Goal: Task Accomplishment & Management: Complete application form

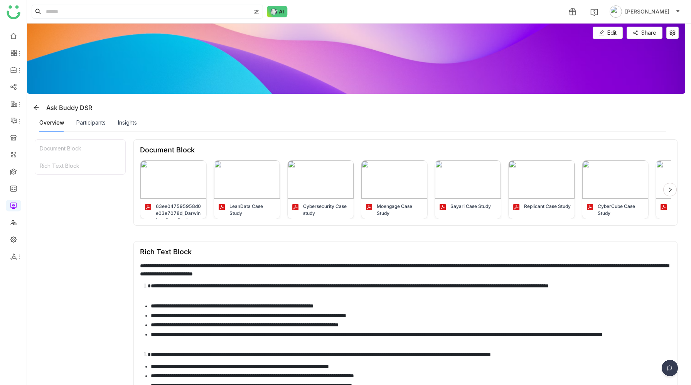
click at [98, 205] on div "Document Block Rich Text Block" at bounding box center [80, 300] width 91 height 323
click at [672, 367] on img at bounding box center [669, 369] width 19 height 19
click at [646, 348] on img at bounding box center [639, 342] width 69 height 23
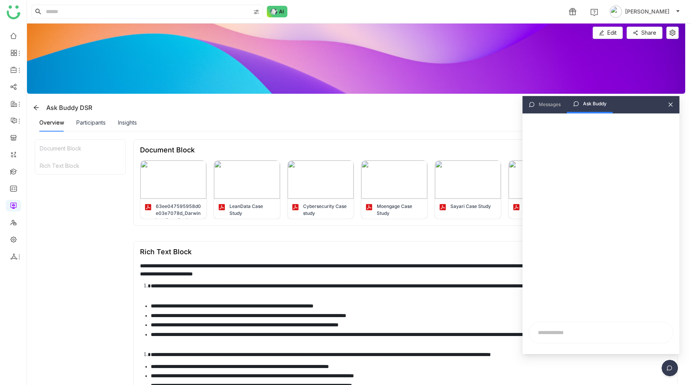
click at [577, 329] on input "text" at bounding box center [600, 332] width 135 height 12
type input "**********"
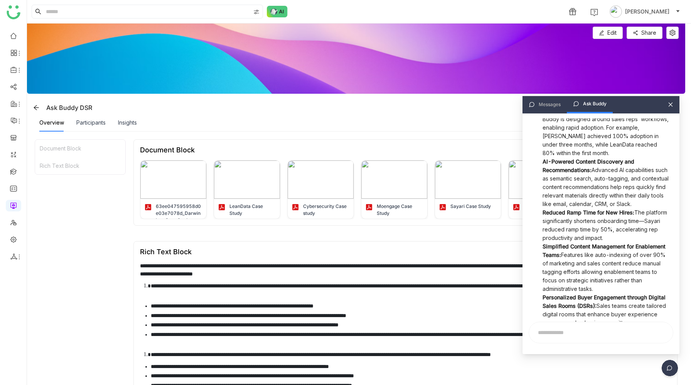
scroll to position [0, 0]
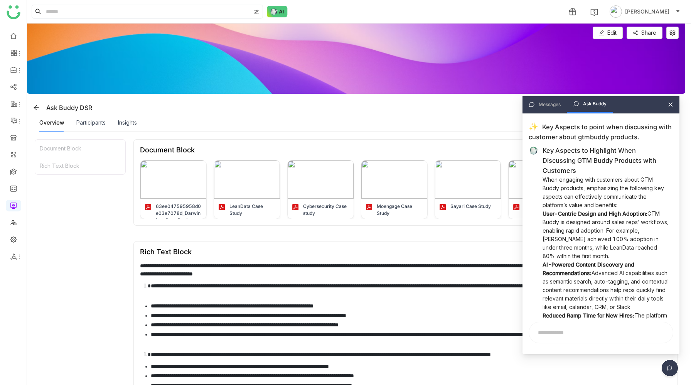
click at [673, 107] on icon at bounding box center [670, 104] width 5 height 5
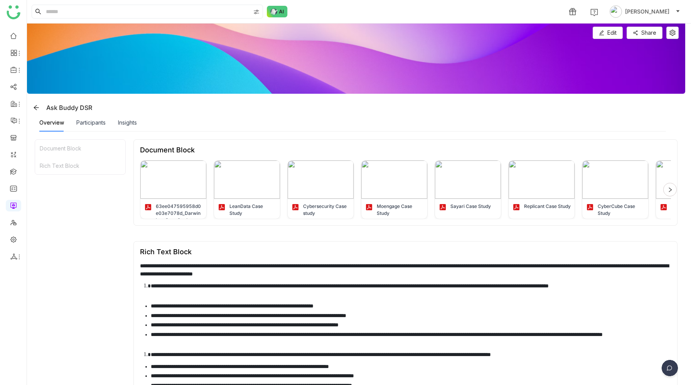
click at [569, 123] on div "Overview Participants Insights" at bounding box center [352, 123] width 626 height 18
click at [119, 215] on div "Document Block Rich Text Block" at bounding box center [80, 300] width 91 height 323
click at [670, 370] on img at bounding box center [669, 369] width 19 height 19
click at [640, 339] on img at bounding box center [639, 342] width 69 height 23
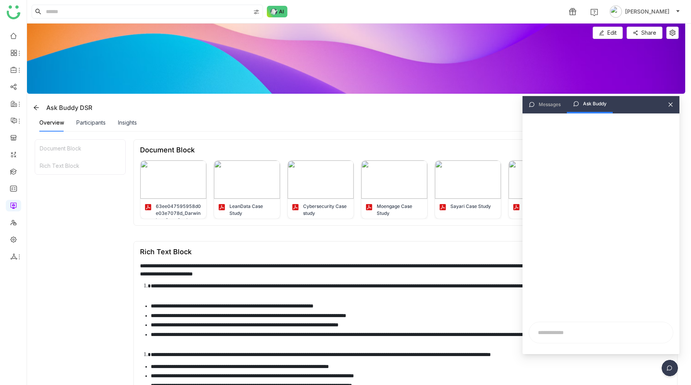
click at [559, 327] on input "text" at bounding box center [600, 332] width 135 height 12
paste input "**********"
type input "**********"
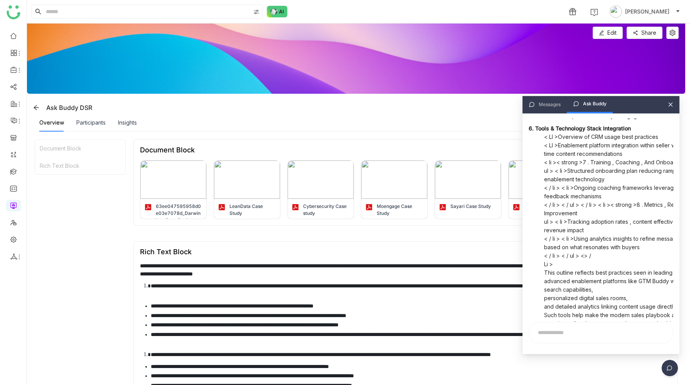
scroll to position [264, 0]
click at [670, 107] on div "Messages Ask Buddy" at bounding box center [600, 104] width 157 height 17
click at [673, 104] on icon at bounding box center [670, 104] width 5 height 5
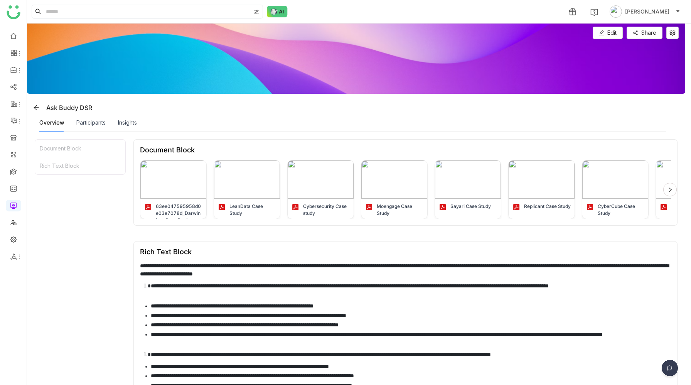
click at [666, 365] on img at bounding box center [669, 369] width 19 height 19
click at [641, 337] on img at bounding box center [639, 342] width 69 height 23
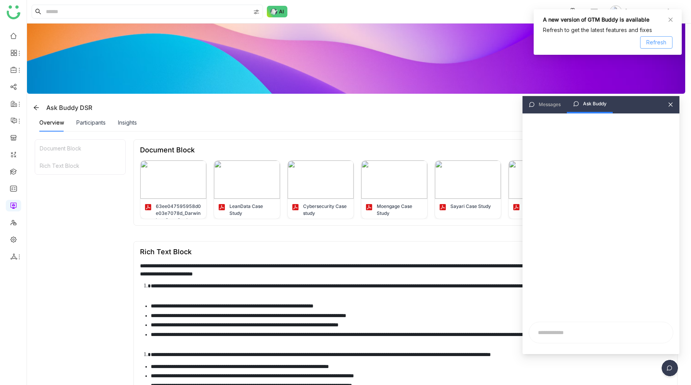
click at [653, 43] on span "Refresh" at bounding box center [656, 42] width 20 height 8
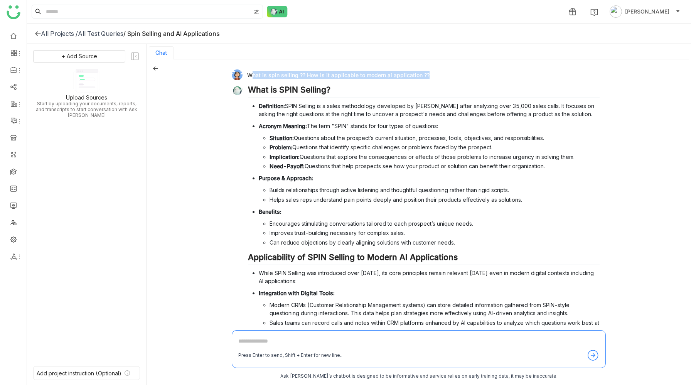
drag, startPoint x: 247, startPoint y: 73, endPoint x: 424, endPoint y: 75, distance: 177.3
click at [424, 75] on div "What is spin selling ?? How is it applicable to modern ai application ??" at bounding box center [416, 74] width 368 height 11
copy div "What is spin selling ?? How is it applicable to modern ai application ?"
click at [155, 68] on icon at bounding box center [155, 68] width 5 height 4
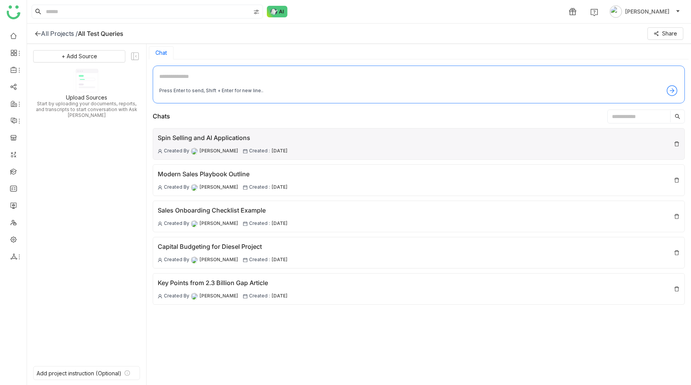
click at [675, 143] on img at bounding box center [676, 144] width 6 height 6
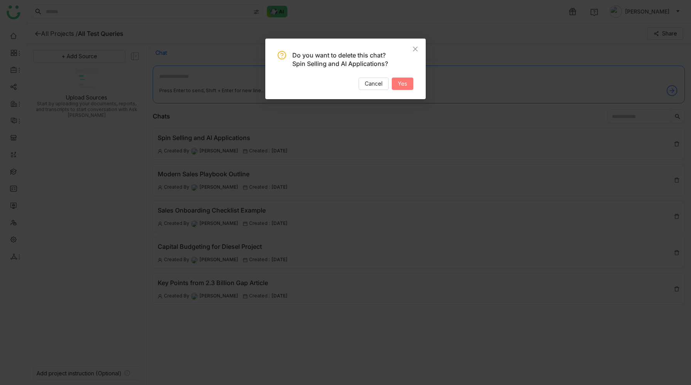
click at [404, 81] on span "Yes" at bounding box center [402, 83] width 9 height 8
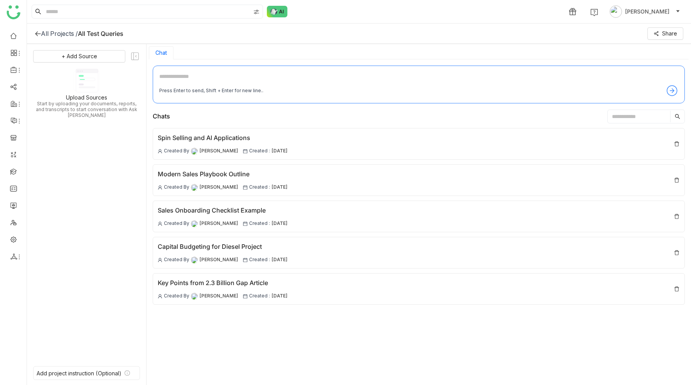
scroll to position [1, 0]
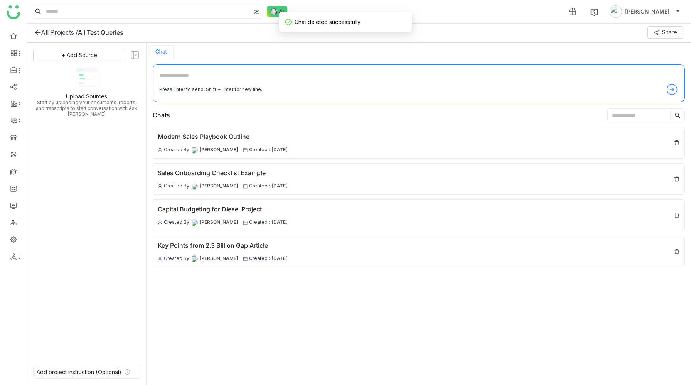
click at [302, 76] on textarea at bounding box center [418, 77] width 519 height 12
paste textarea "**********"
type textarea "**********"
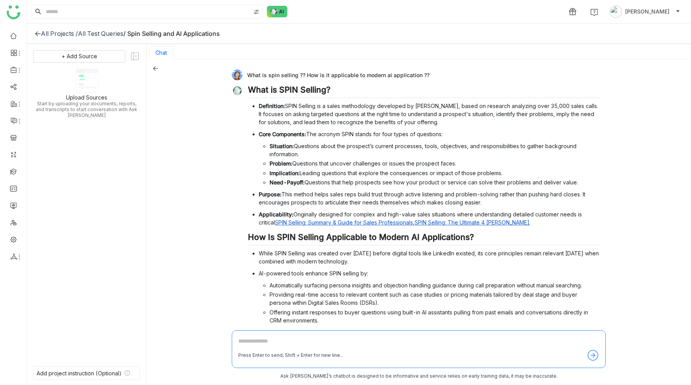
click at [284, 73] on div "What is spin selling ?? How is it applicable to modern ai application ??" at bounding box center [416, 74] width 368 height 11
copy div "What is spin selling ?? How is it applicable to modern ai application ??"
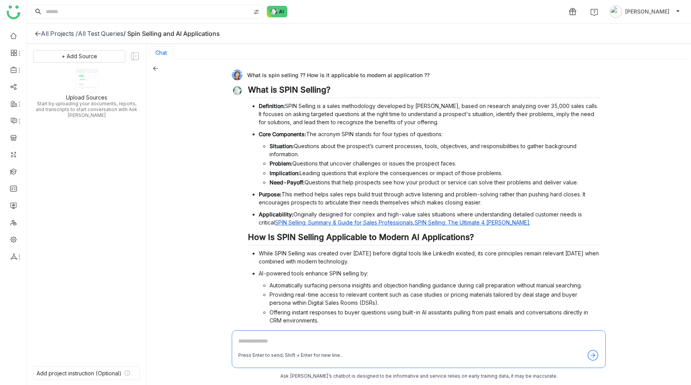
click at [157, 65] on div "What is spin selling ?? How is it applicable to modern ai application ?? What i…" at bounding box center [418, 222] width 544 height 326
click at [156, 69] on icon at bounding box center [155, 68] width 5 height 5
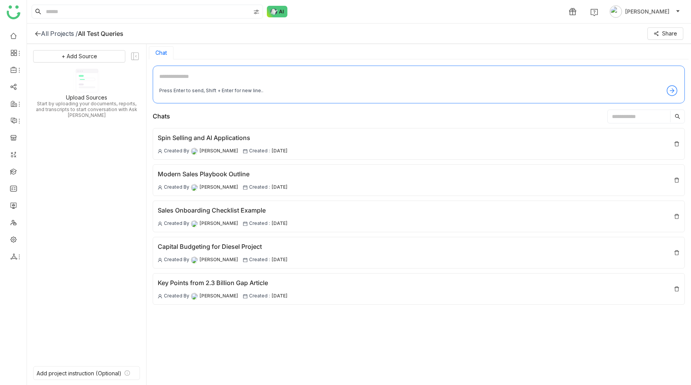
click at [270, 77] on textarea at bounding box center [418, 78] width 519 height 12
paste textarea "**********"
type textarea "**********"
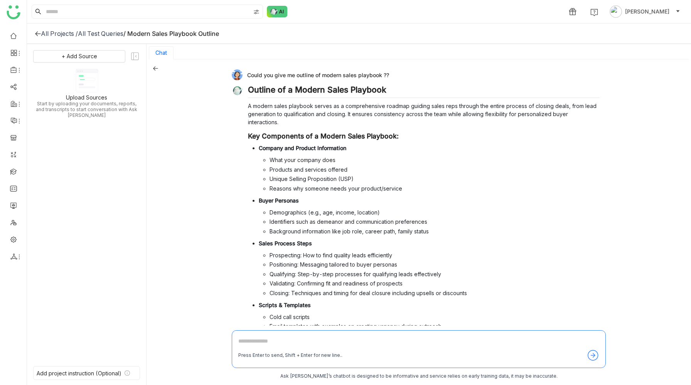
click at [353, 75] on div "Could you give me outline of modern sales playbook ??" at bounding box center [416, 74] width 368 height 11
copy div "Could you give me outline of modern sales playbook ??"
click at [306, 77] on div "Could you give me outline of modern sales playbook ??" at bounding box center [416, 74] width 368 height 11
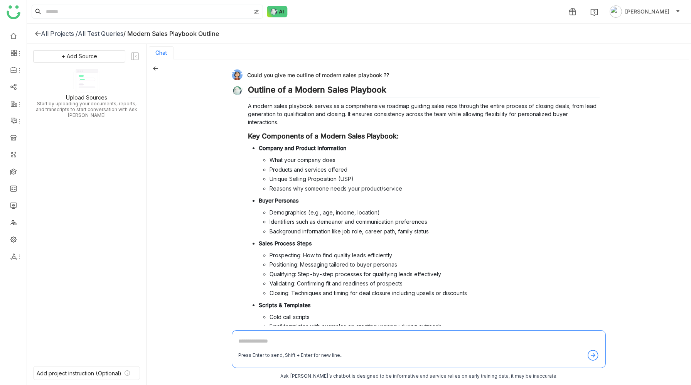
click at [306, 77] on div "Could you give me outline of modern sales playbook ??" at bounding box center [416, 74] width 368 height 11
copy div "Could you give me outline of modern sales playbook ??"
click at [156, 67] on icon at bounding box center [155, 68] width 5 height 5
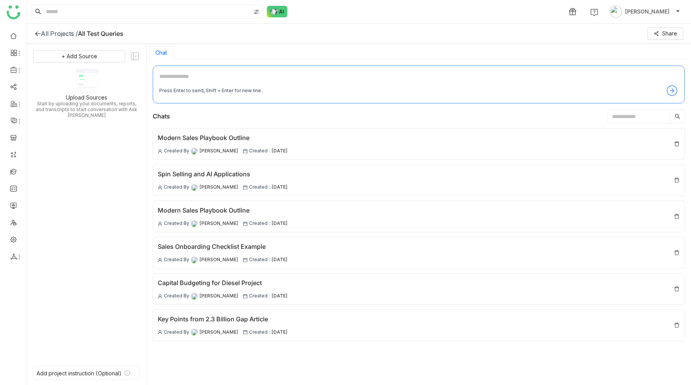
click at [296, 76] on textarea at bounding box center [418, 78] width 519 height 12
paste textarea "**********"
type textarea "**********"
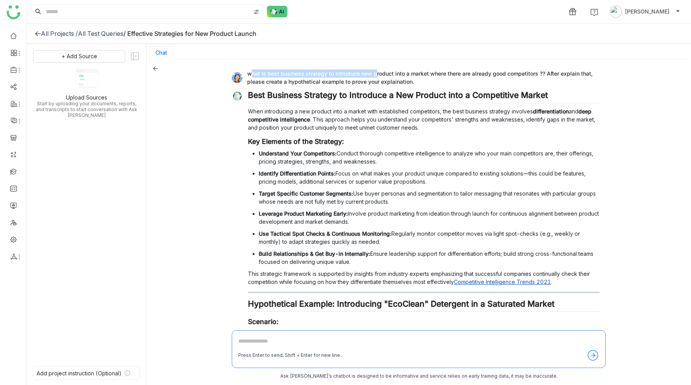
drag, startPoint x: 247, startPoint y: 74, endPoint x: 373, endPoint y: 74, distance: 125.7
click at [373, 74] on div "what is best business strategy to introduce new product into a market where the…" at bounding box center [416, 77] width 368 height 16
copy div "what is best business strategy to introduce new"
click at [202, 143] on div "what is best business strategy to introduce new product into a market where the…" at bounding box center [418, 222] width 544 height 326
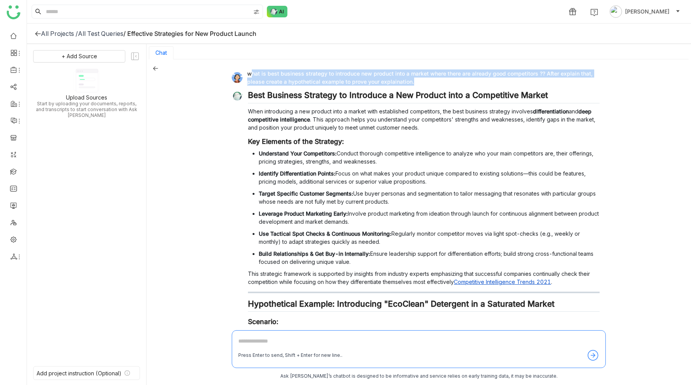
drag, startPoint x: 247, startPoint y: 74, endPoint x: 410, endPoint y: 84, distance: 163.4
click at [410, 84] on div "what is best business strategy to introduce new product into a market where the…" at bounding box center [416, 77] width 368 height 16
copy div "what is best business strategy to introduce new product into a market where the…"
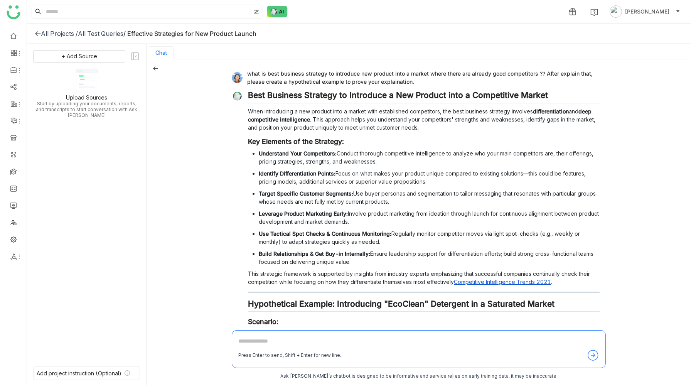
click at [155, 70] on icon at bounding box center [155, 68] width 5 height 4
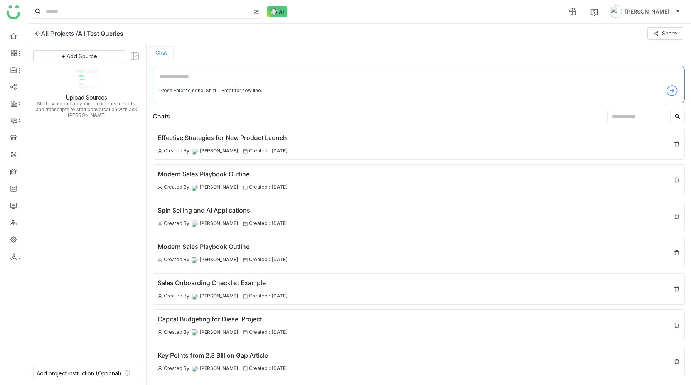
click at [64, 34] on div "All Projects /" at bounding box center [59, 34] width 37 height 8
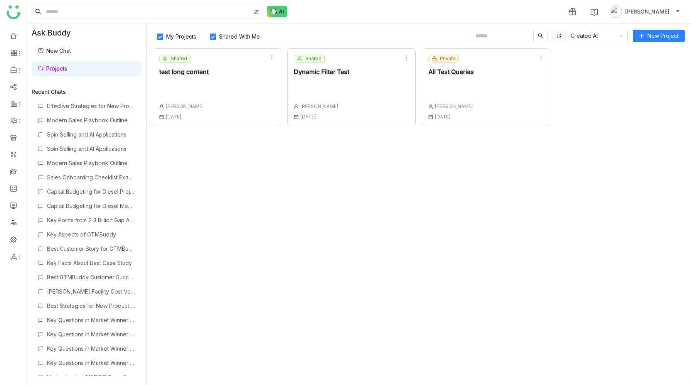
click at [65, 52] on link "New Chat" at bounding box center [54, 50] width 33 height 7
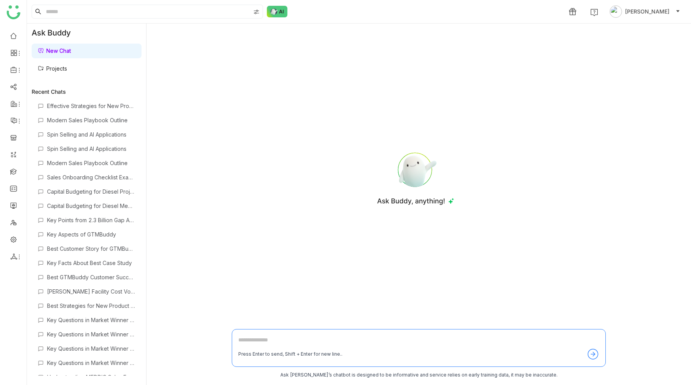
click at [251, 338] on textarea at bounding box center [418, 341] width 361 height 12
paste textarea "**********"
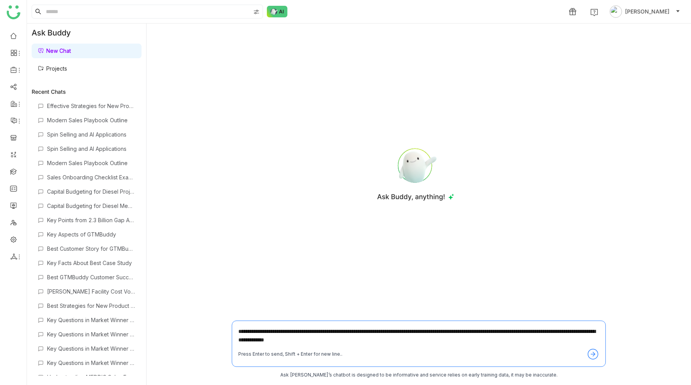
click at [366, 341] on textarea "**********" at bounding box center [418, 337] width 361 height 21
type textarea "**********"
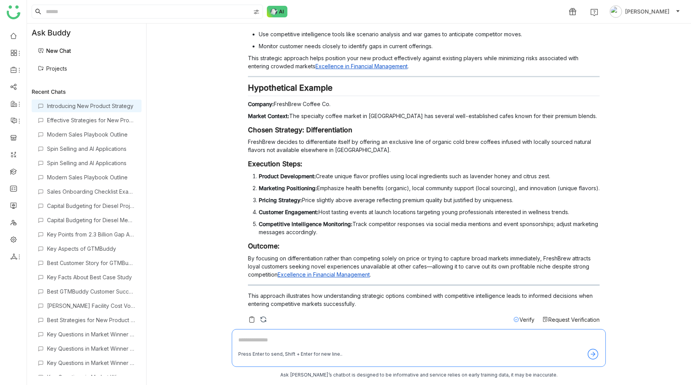
scroll to position [184, 0]
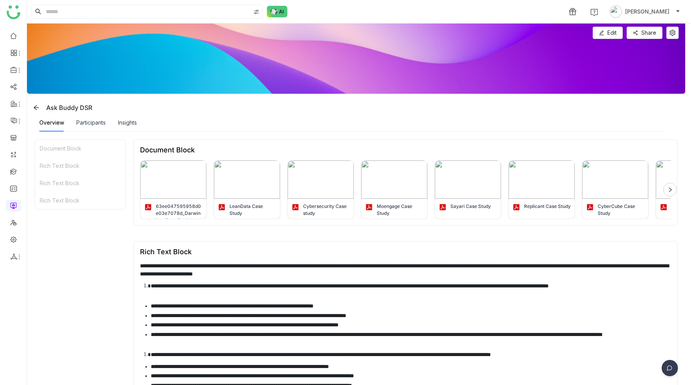
click at [422, 109] on div "Ask Buddy DSR" at bounding box center [357, 107] width 655 height 12
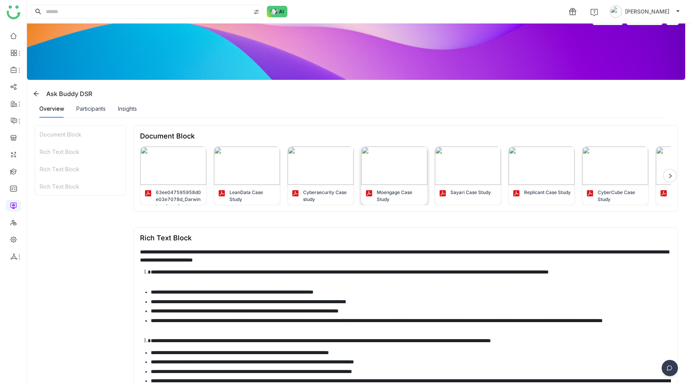
scroll to position [14, 0]
click at [670, 369] on img at bounding box center [669, 369] width 19 height 19
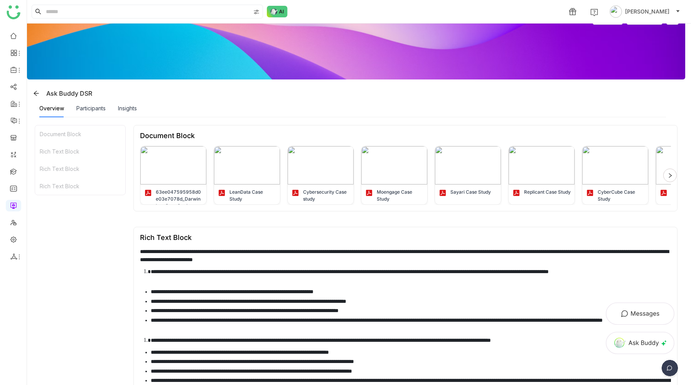
click at [650, 341] on img at bounding box center [639, 342] width 69 height 23
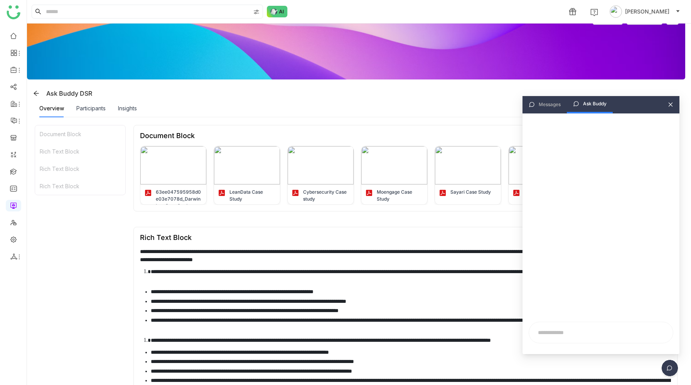
click at [572, 333] on input "text" at bounding box center [600, 332] width 135 height 12
click at [572, 332] on input "text" at bounding box center [600, 332] width 135 height 12
type input "*"
click at [572, 332] on input "text" at bounding box center [600, 332] width 135 height 12
paste input "**********"
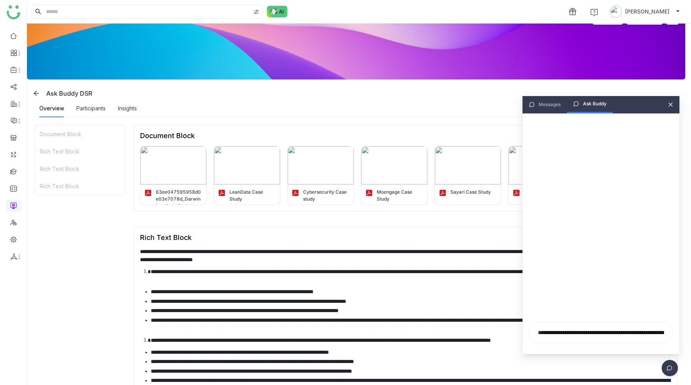
scroll to position [0, 377]
type input "**********"
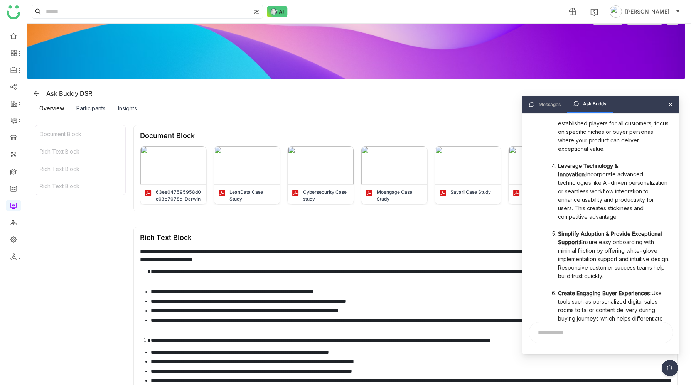
scroll to position [0, 0]
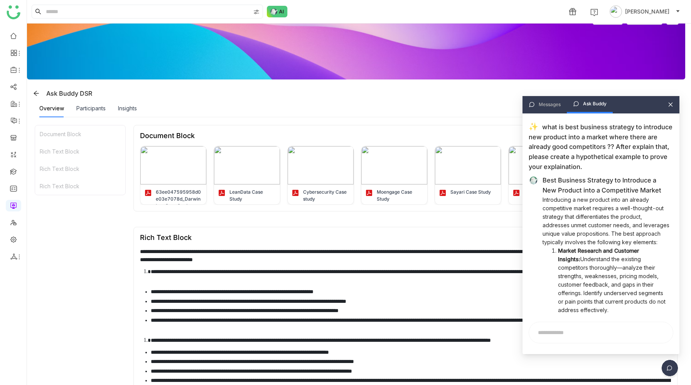
click at [665, 105] on div "Messages Ask Buddy" at bounding box center [600, 104] width 157 height 17
click at [672, 105] on icon at bounding box center [670, 104] width 5 height 5
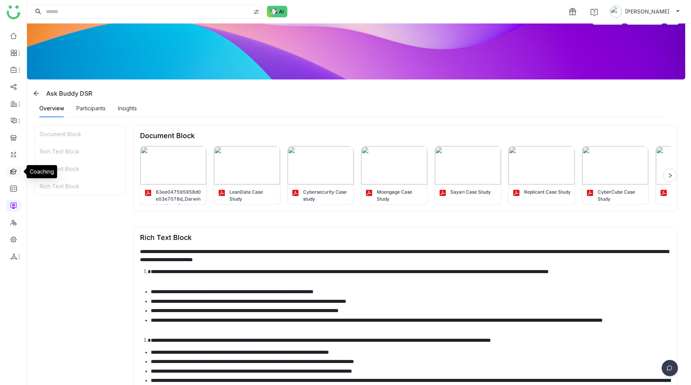
click at [14, 168] on link at bounding box center [13, 171] width 7 height 7
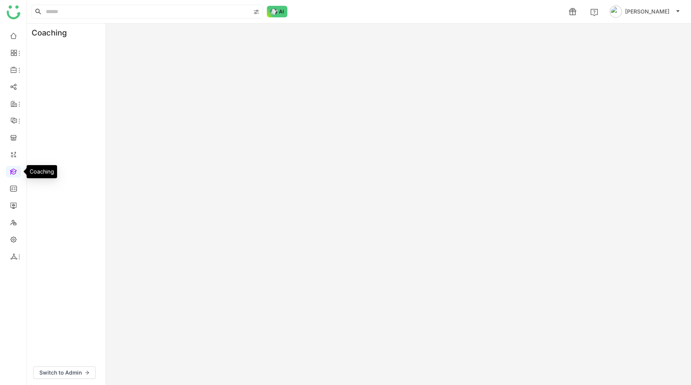
click at [15, 171] on link at bounding box center [13, 171] width 7 height 7
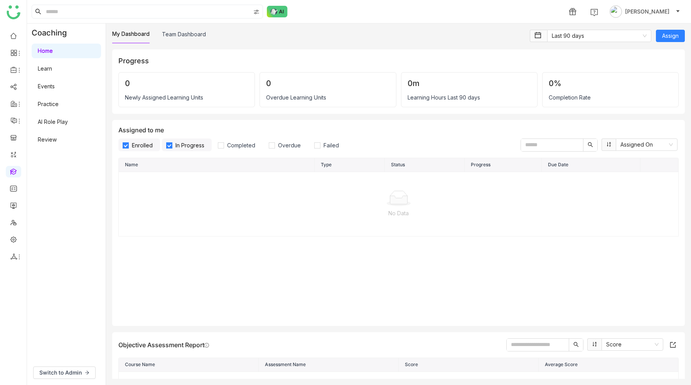
click at [59, 121] on link "AI Role Play" at bounding box center [53, 121] width 30 height 7
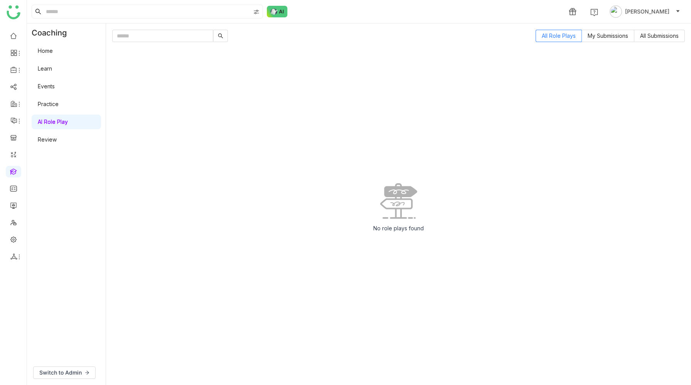
click at [61, 122] on link "AI Role Play" at bounding box center [53, 121] width 30 height 7
click at [79, 371] on span "Switch to Admin" at bounding box center [60, 372] width 42 height 8
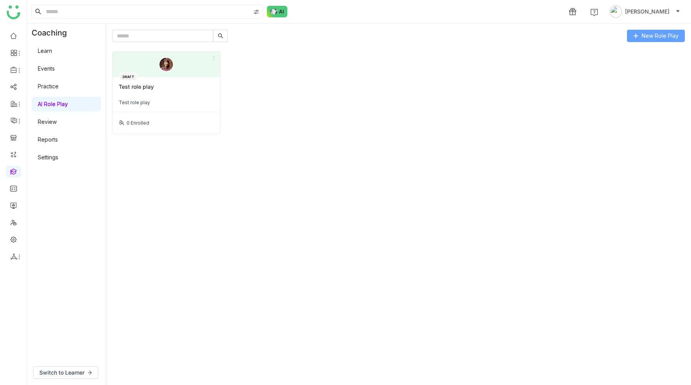
click at [643, 39] on span "New Role Play" at bounding box center [659, 36] width 37 height 8
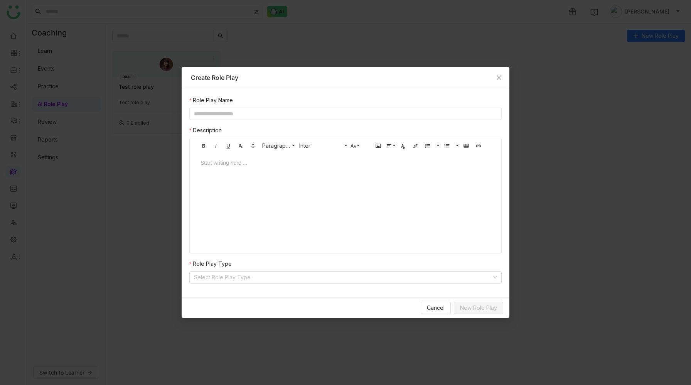
click at [367, 115] on input "text" at bounding box center [345, 114] width 312 height 12
type input "**********"
click at [259, 181] on div at bounding box center [345, 169] width 305 height 23
click at [239, 282] on input at bounding box center [343, 277] width 298 height 12
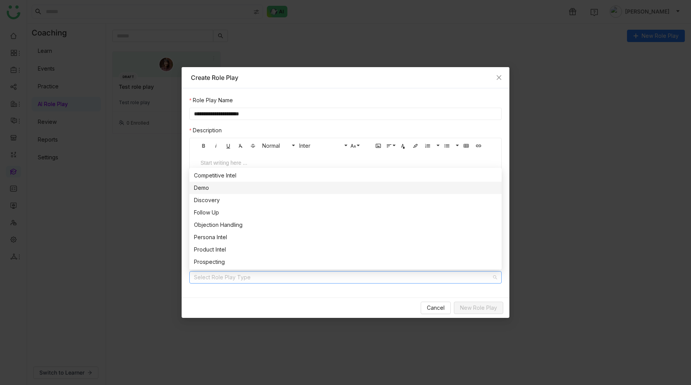
click at [215, 190] on div "Demo" at bounding box center [345, 187] width 303 height 8
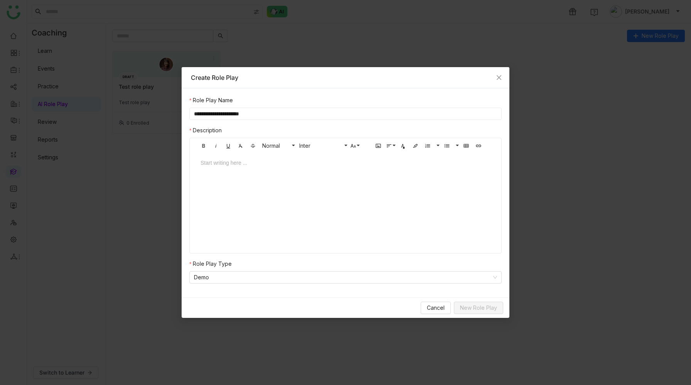
click at [242, 114] on input "**********" at bounding box center [345, 114] width 312 height 12
click at [238, 165] on div at bounding box center [345, 162] width 290 height 8
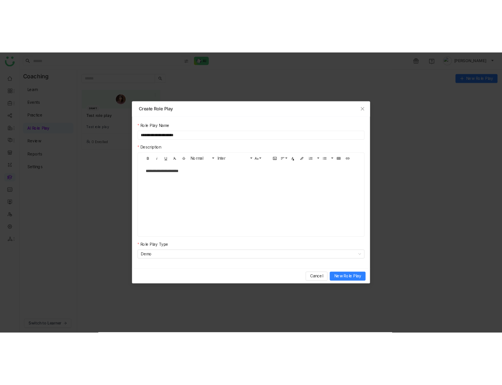
scroll to position [0, 2]
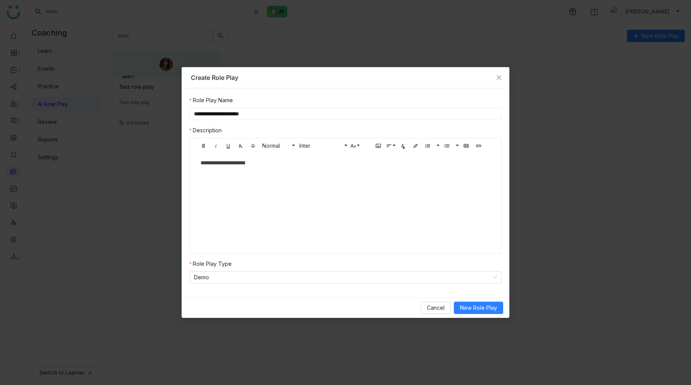
click at [295, 180] on div "**********" at bounding box center [345, 169] width 305 height 23
click at [478, 308] on span "New Role Play" at bounding box center [478, 307] width 37 height 8
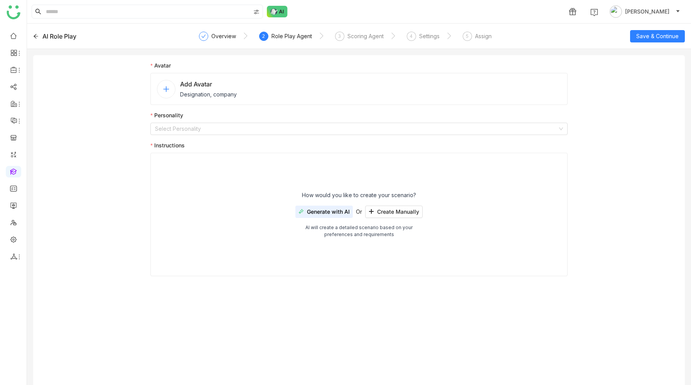
click at [169, 88] on icon at bounding box center [166, 89] width 7 height 7
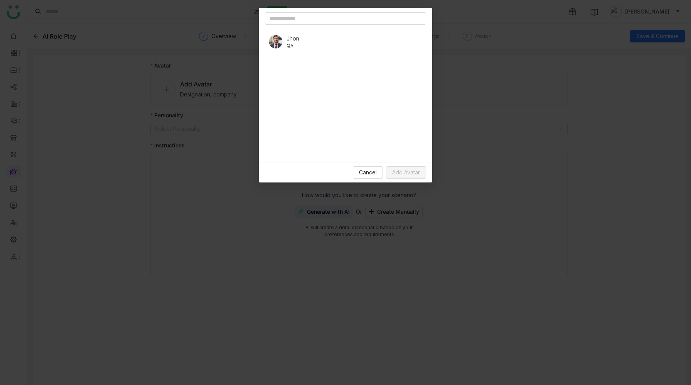
click at [309, 45] on div "Jhon QA" at bounding box center [345, 42] width 161 height 22
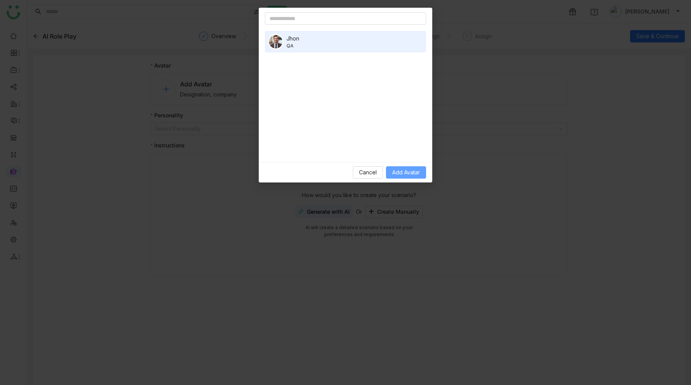
click at [402, 170] on span "Add Avatar" at bounding box center [406, 172] width 28 height 8
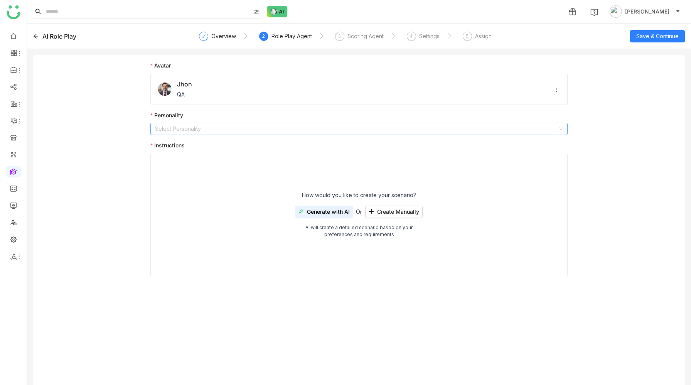
click at [204, 131] on input at bounding box center [356, 129] width 402 height 12
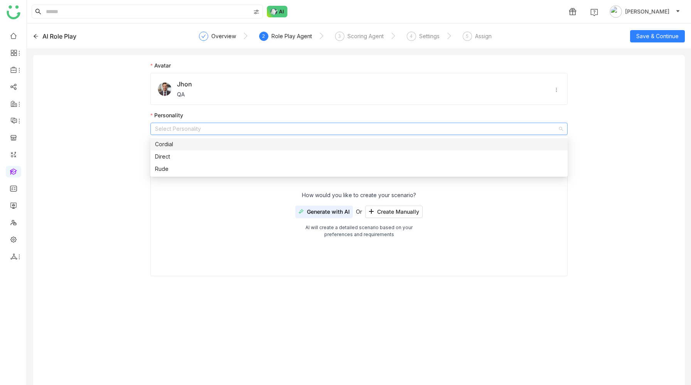
click at [200, 146] on div "Cordial" at bounding box center [359, 144] width 408 height 8
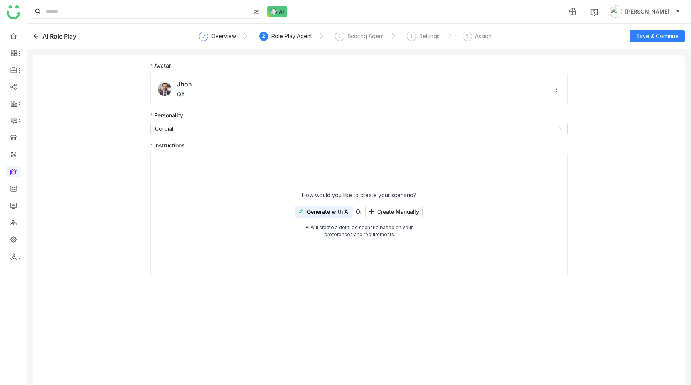
click at [314, 210] on span "Generate with AI" at bounding box center [328, 212] width 43 height 6
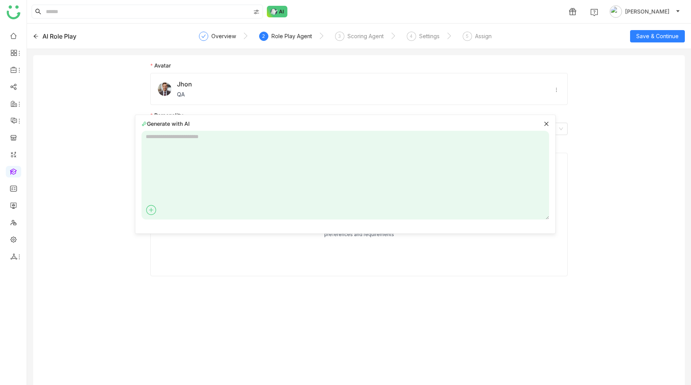
click at [226, 148] on textarea at bounding box center [344, 175] width 407 height 89
type textarea "**********"
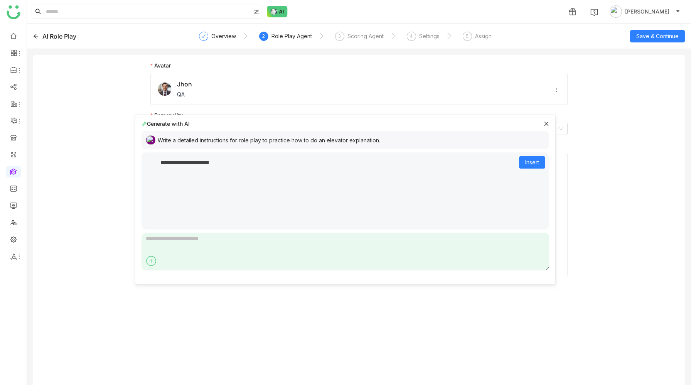
click at [190, 164] on p "**********" at bounding box center [345, 162] width 370 height 8
click at [229, 164] on p "**********" at bounding box center [345, 162] width 370 height 8
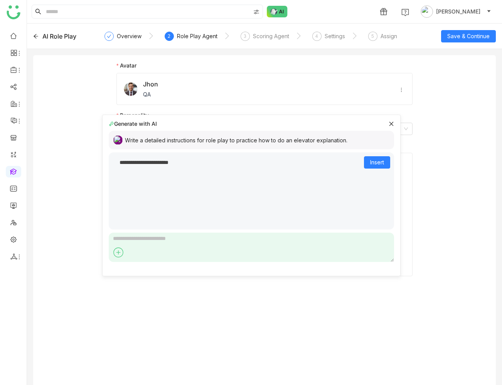
click at [308, 133] on div "Write a detailed instructions for role play to practice how to do an elevator e…" at bounding box center [251, 140] width 285 height 19
click at [308, 146] on div "Write a detailed instructions for role play to practice how to do an elevator e…" at bounding box center [251, 140] width 285 height 19
click at [308, 145] on div "Write a detailed instructions for role play to practice how to do an elevator e…" at bounding box center [251, 140] width 285 height 19
click at [276, 141] on div "Write a detailed instructions for role play to practice how to do an elevator e…" at bounding box center [236, 140] width 222 height 8
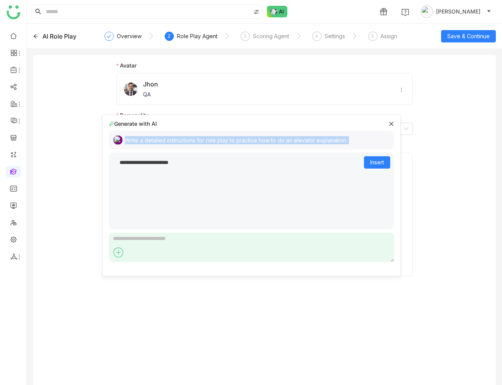
click at [276, 141] on div "Write a detailed instructions for role play to practice how to do an elevator e…" at bounding box center [236, 140] width 222 height 8
copy div "Write a detailed instructions for role play to practice how to do an elevator e…"
click at [194, 242] on textarea at bounding box center [251, 246] width 285 height 29
paste textarea "**********"
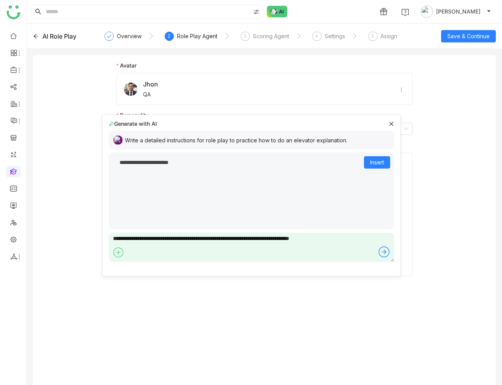
type textarea "**********"
click at [220, 140] on div "Write a detailed instructions for role play to practice how to do an elevator e…" at bounding box center [236, 140] width 222 height 8
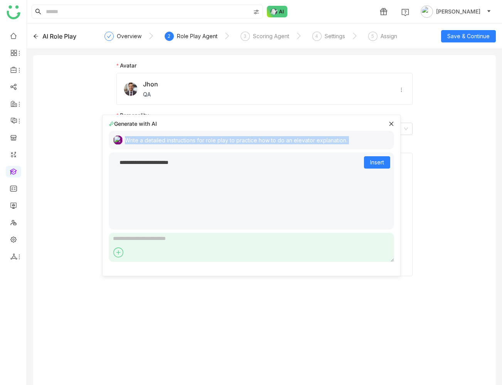
click at [220, 140] on div "Write a detailed instructions for role play to practice how to do an elevator e…" at bounding box center [236, 140] width 222 height 8
copy div "Write a detailed instructions for role play to practice how to do an elevator e…"
click at [220, 165] on p "**********" at bounding box center [251, 162] width 264 height 8
click at [183, 163] on p "**********" at bounding box center [251, 162] width 264 height 8
click at [188, 163] on p "**********" at bounding box center [251, 162] width 264 height 8
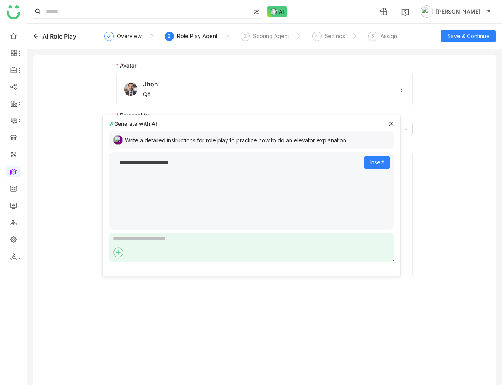
click at [188, 163] on p "**********" at bounding box center [251, 162] width 264 height 8
click at [160, 237] on textarea at bounding box center [251, 246] width 285 height 29
type textarea "*"
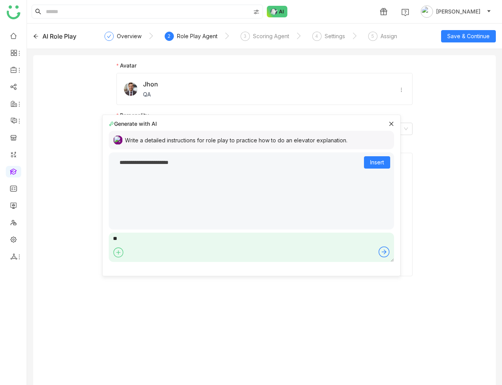
type textarea "*"
type textarea "**********"
click at [193, 140] on div "instructions for spin selling." at bounding box center [159, 140] width 68 height 8
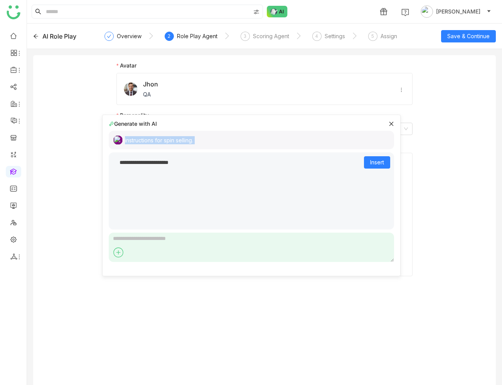
click at [193, 140] on div "instructions for spin selling." at bounding box center [159, 140] width 68 height 8
copy div "instructions for spin selling. Bold Italic Underline Clear Formatting Strikethr…"
click at [206, 139] on div "instructions for spin selling." at bounding box center [251, 140] width 285 height 19
click at [193, 141] on div "instructions for spin selling." at bounding box center [159, 140] width 68 height 8
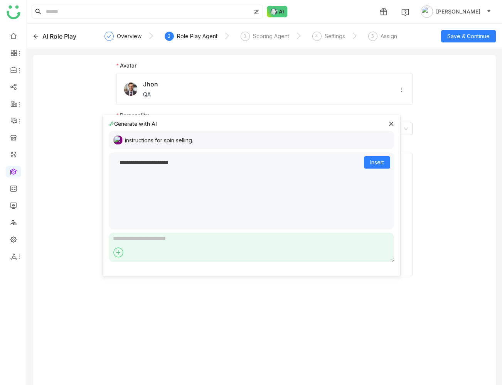
click at [390, 126] on div "Generate with AI" at bounding box center [251, 123] width 285 height 8
click at [389, 126] on icon at bounding box center [391, 123] width 5 height 5
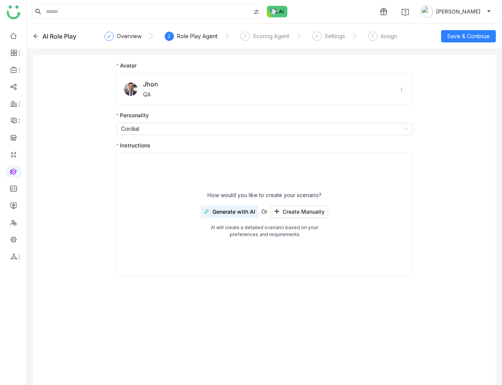
click at [234, 211] on span "Generate with AI" at bounding box center [233, 212] width 43 height 6
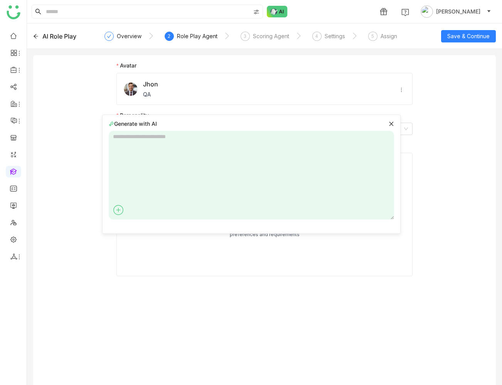
click at [146, 142] on textarea at bounding box center [251, 175] width 285 height 89
type textarea "**********"
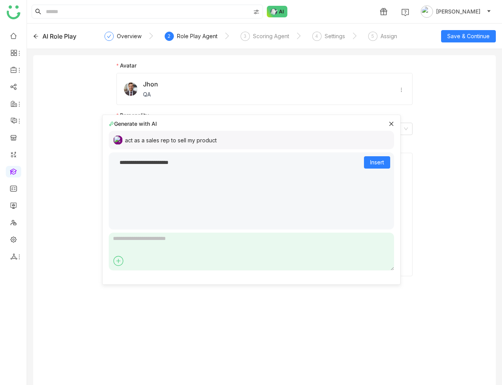
click at [389, 124] on icon at bounding box center [391, 123] width 5 height 5
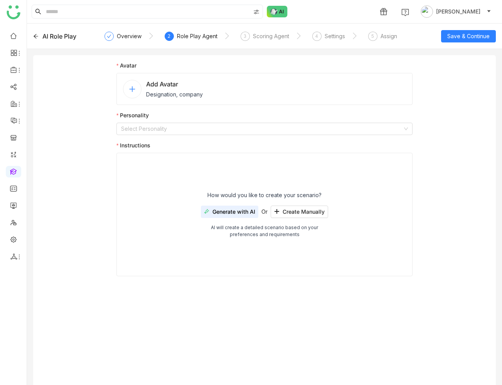
click at [128, 89] on nz-avatar at bounding box center [132, 89] width 19 height 19
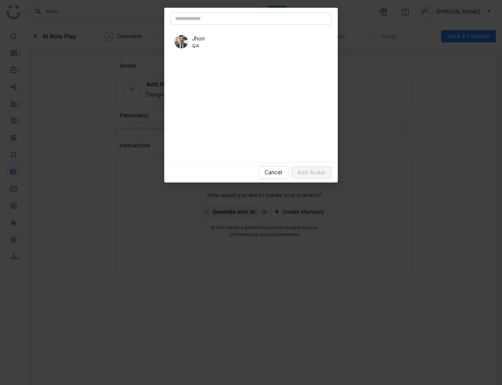
click at [199, 43] on span "QA" at bounding box center [198, 45] width 13 height 7
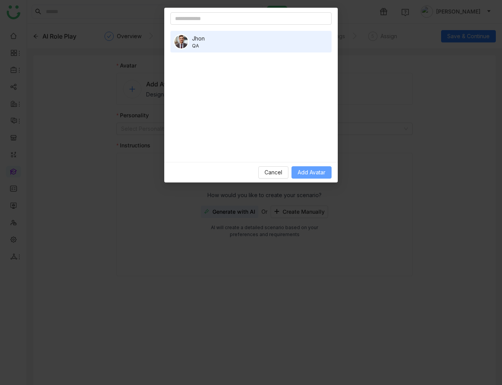
click at [312, 172] on span "Add Avatar" at bounding box center [312, 172] width 28 height 8
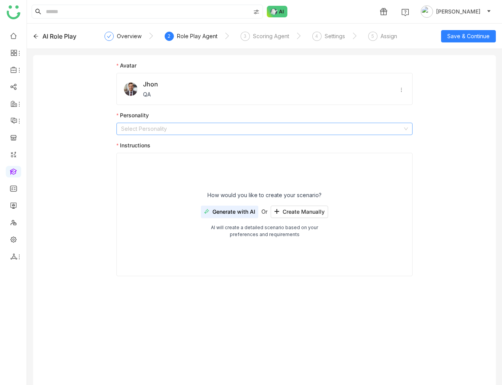
click at [146, 130] on input at bounding box center [261, 129] width 281 height 12
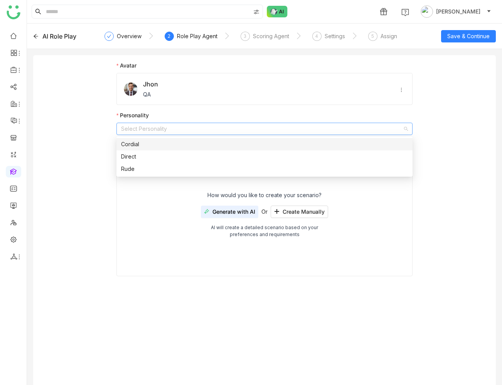
click at [133, 148] on div "Cordial" at bounding box center [264, 144] width 287 height 8
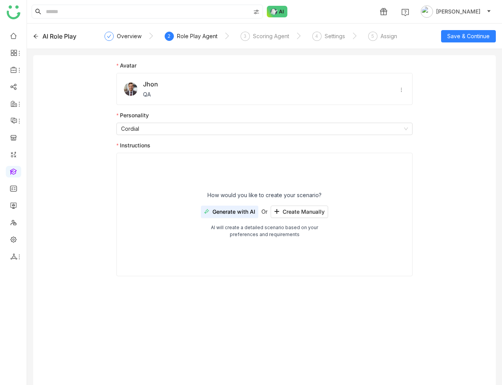
click at [158, 183] on div "How would you like to create your scenario? Generate with AI Or Create Manually…" at bounding box center [264, 214] width 296 height 123
click at [237, 214] on span "Generate with AI" at bounding box center [233, 212] width 43 height 6
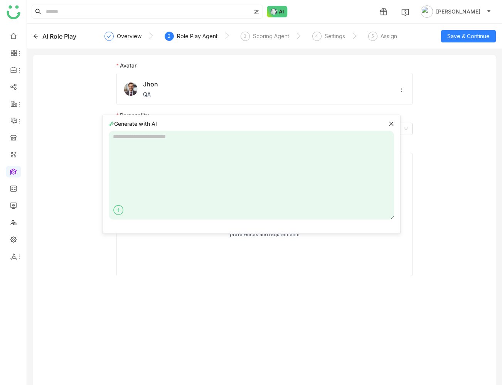
click at [182, 156] on textarea at bounding box center [251, 175] width 285 height 89
type textarea "*"
type textarea "**********"
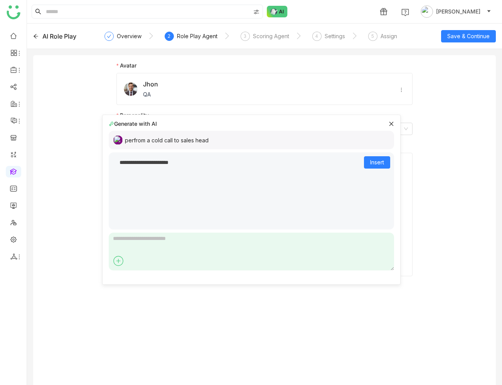
click at [173, 140] on div "perfrom a cold call to sales head" at bounding box center [167, 140] width 84 height 8
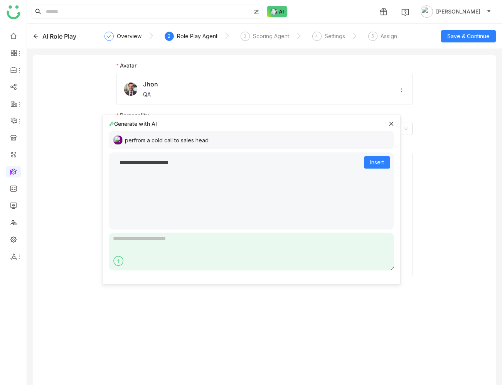
click at [229, 141] on div "perfrom a cold call to sales head" at bounding box center [251, 140] width 285 height 19
click at [221, 140] on div "perfrom a cold call to sales head" at bounding box center [251, 140] width 285 height 19
click at [391, 124] on icon at bounding box center [391, 123] width 5 height 5
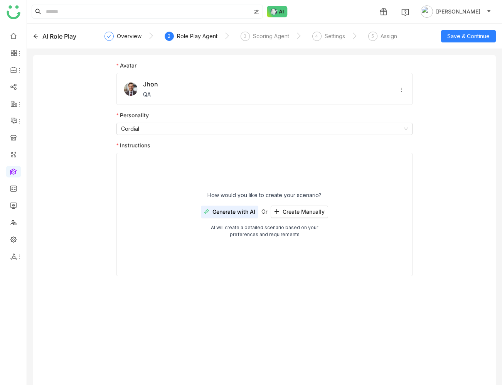
click at [226, 213] on span "Generate with AI" at bounding box center [233, 212] width 43 height 6
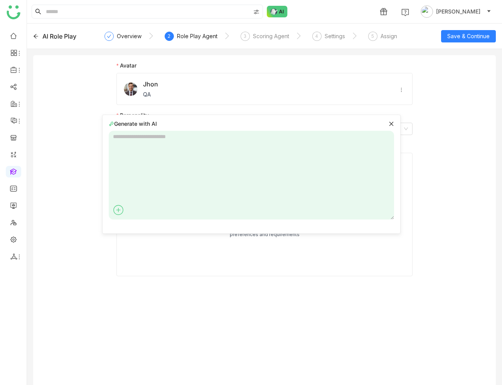
click at [268, 141] on textarea at bounding box center [251, 175] width 285 height 89
paste textarea "**********"
type textarea "**********"
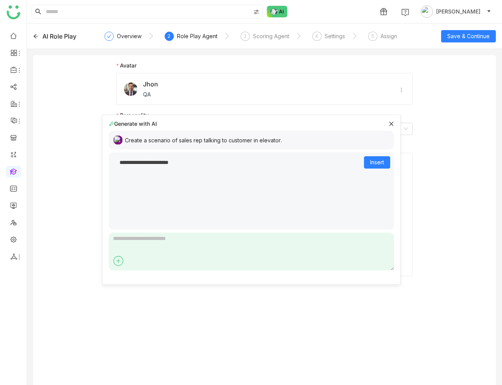
click at [259, 140] on div "Create a scenario of sales rep talking to customer in elevator." at bounding box center [203, 140] width 157 height 8
copy div "Create a scenario of sales rep talking to customer in elevator. Bold Italic Und…"
click at [283, 141] on div "Create a scenario of sales rep talking to customer in elevator." at bounding box center [251, 140] width 285 height 19
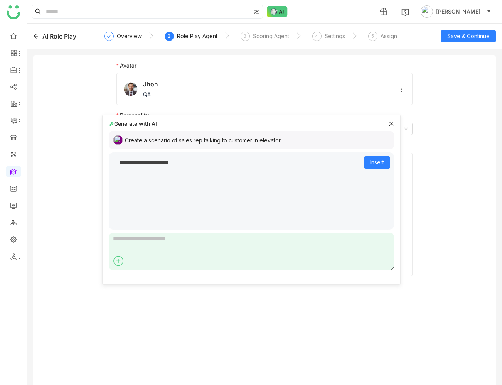
click at [271, 140] on div "Create a scenario of sales rep talking to customer in elevator." at bounding box center [203, 140] width 157 height 8
copy div "Create a scenario of sales rep talking to customer in elevator. Bold Italic Und…"
click at [193, 244] on textarea at bounding box center [251, 251] width 285 height 38
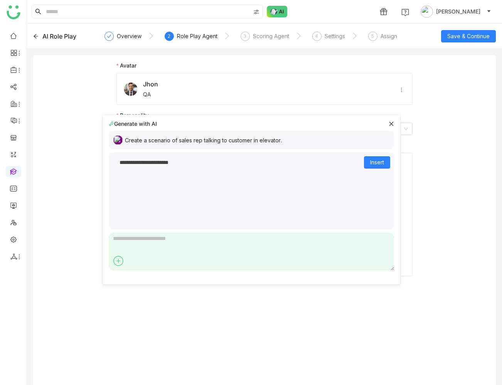
paste textarea "**********"
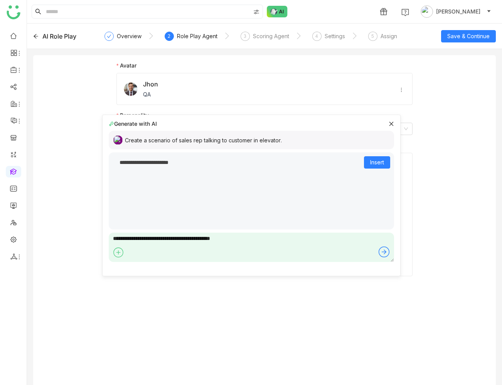
type textarea "**********"
click at [160, 236] on textarea at bounding box center [251, 246] width 285 height 29
click at [216, 137] on div "scenario of cold call with customer." at bounding box center [251, 140] width 285 height 19
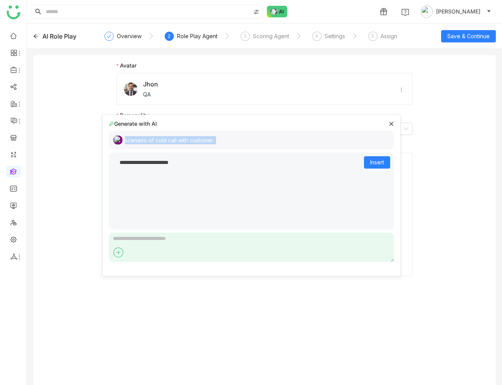
click at [216, 137] on div "scenario of cold call with customer." at bounding box center [251, 140] width 285 height 19
click at [217, 138] on div "scenario of cold call with customer." at bounding box center [251, 140] width 285 height 19
drag, startPoint x: 215, startPoint y: 140, endPoint x: 133, endPoint y: 140, distance: 82.5
click at [133, 140] on div "scenario of cold call with customer." at bounding box center [251, 140] width 285 height 19
copy div "scenario of cold call with customer. Bold Italic Underline Clear Formatting Str…"
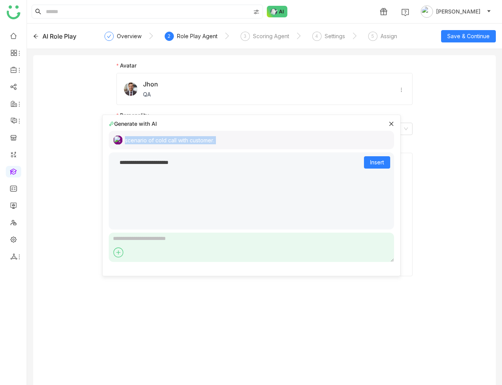
click at [217, 142] on div "scenario of cold call with customer." at bounding box center [251, 140] width 285 height 19
click at [186, 237] on textarea at bounding box center [251, 246] width 285 height 29
type textarea "*"
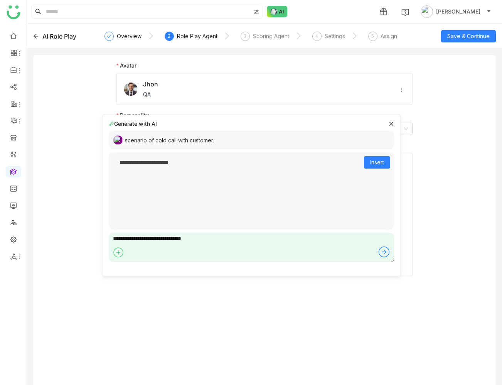
type textarea "**********"
click at [217, 138] on div "sales executive talking to customer" at bounding box center [251, 140] width 285 height 19
copy div "sales executive talking to customer Bold Italic Underline Clear Formatting Stri…"
